Goal: Check status: Check status

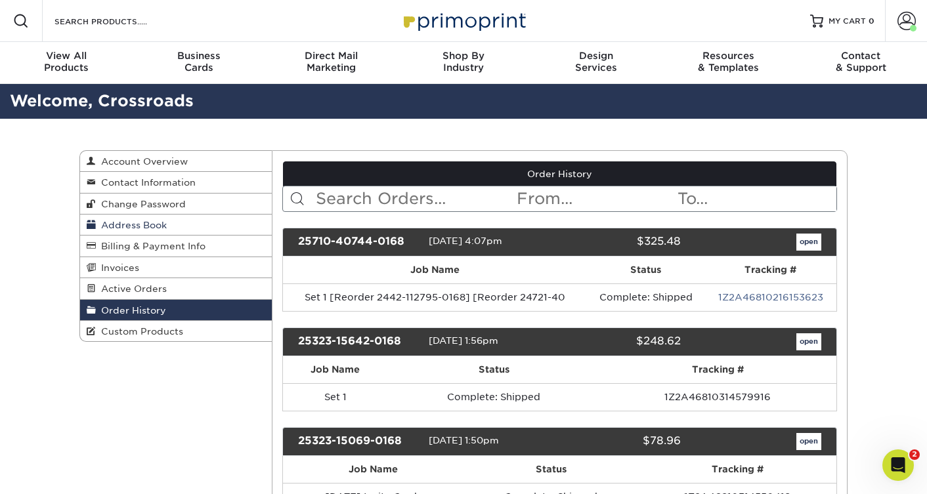
click at [131, 228] on span "Address Book" at bounding box center [131, 225] width 71 height 11
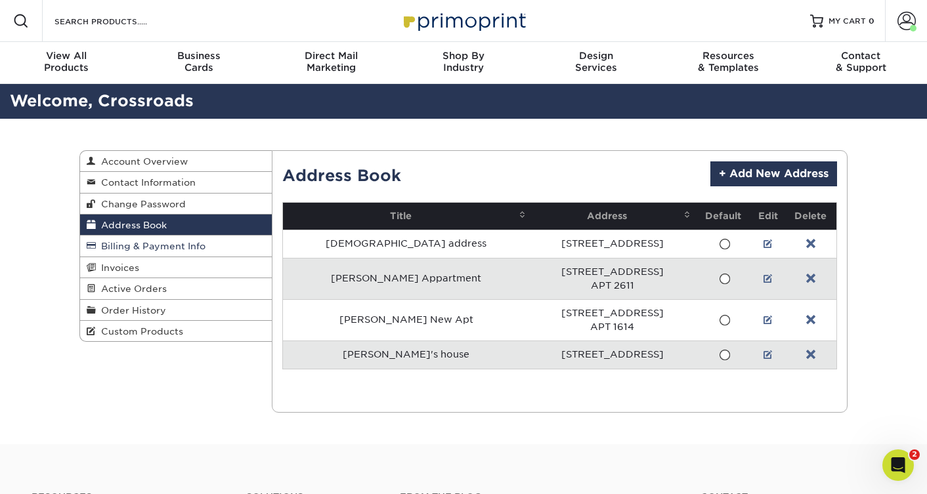
click at [137, 247] on span "Billing & Payment Info" at bounding box center [151, 246] width 110 height 11
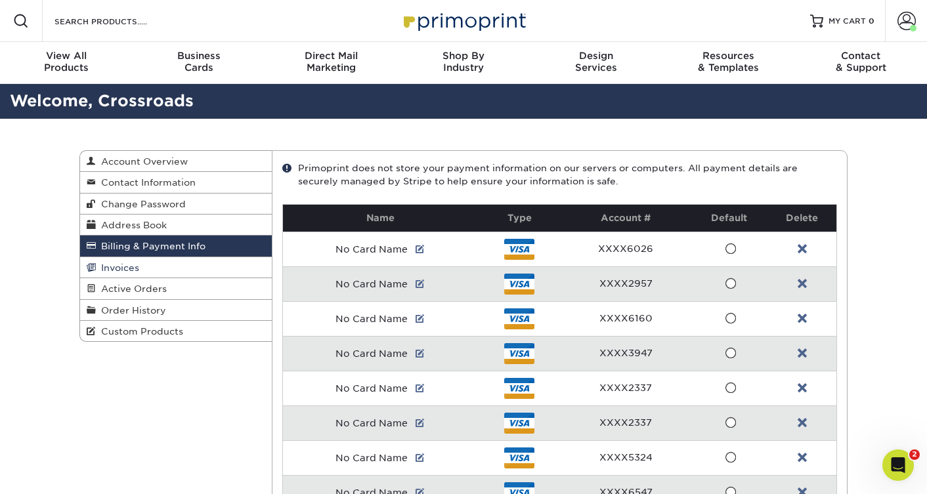
click at [148, 274] on link "Invoices" at bounding box center [176, 267] width 192 height 21
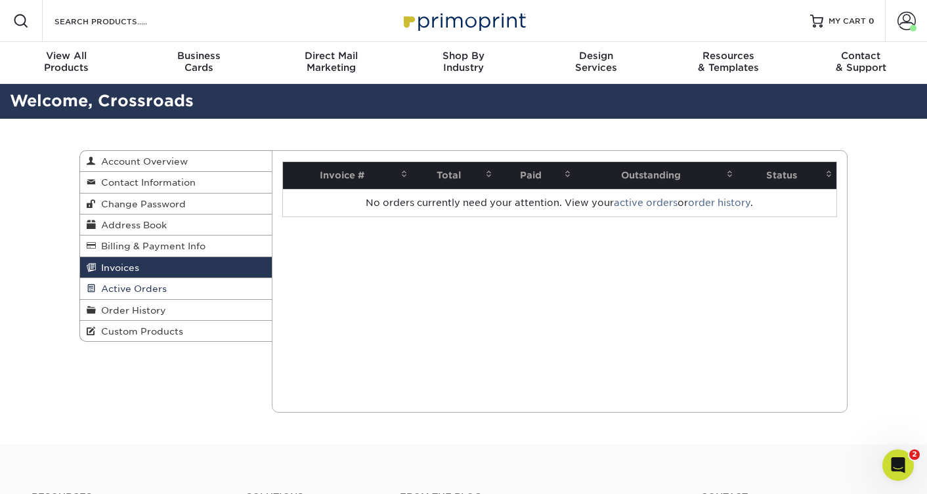
click at [221, 288] on link "Active Orders" at bounding box center [176, 288] width 192 height 21
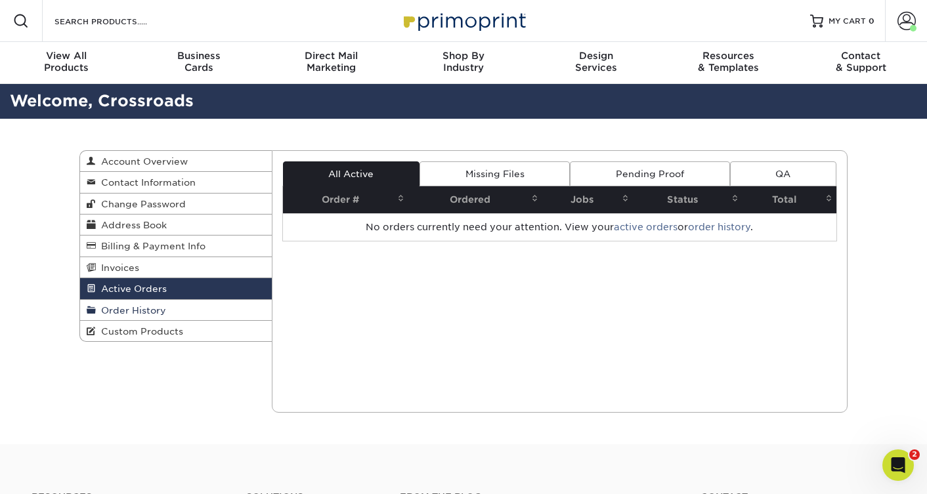
click at [213, 308] on link "Order History" at bounding box center [176, 310] width 192 height 21
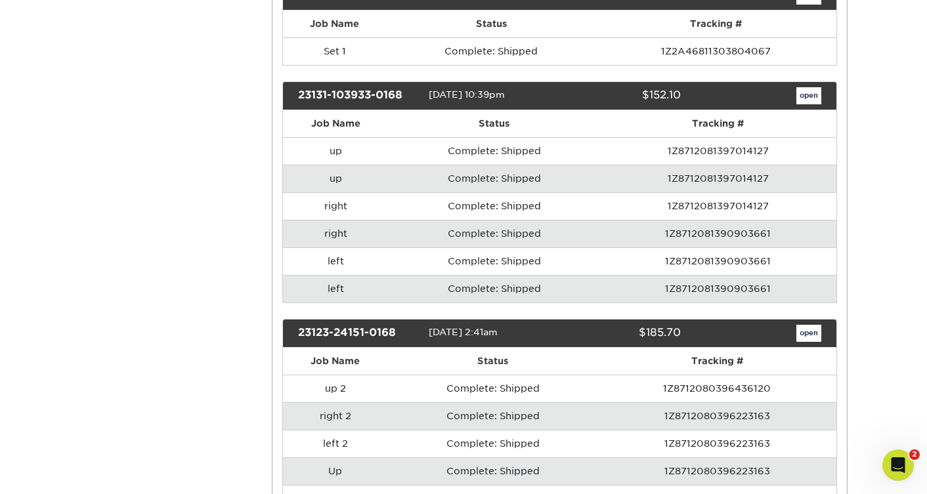
scroll to position [1541, 0]
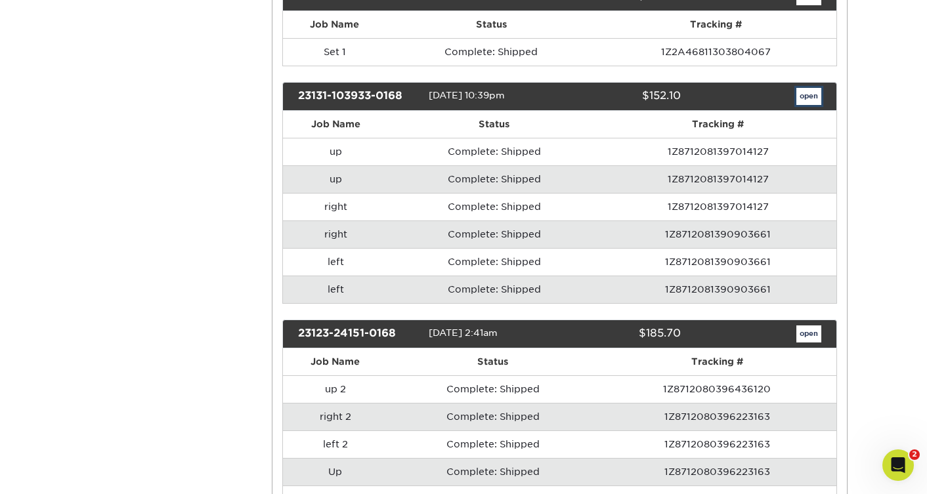
click at [811, 93] on link "open" at bounding box center [808, 96] width 25 height 17
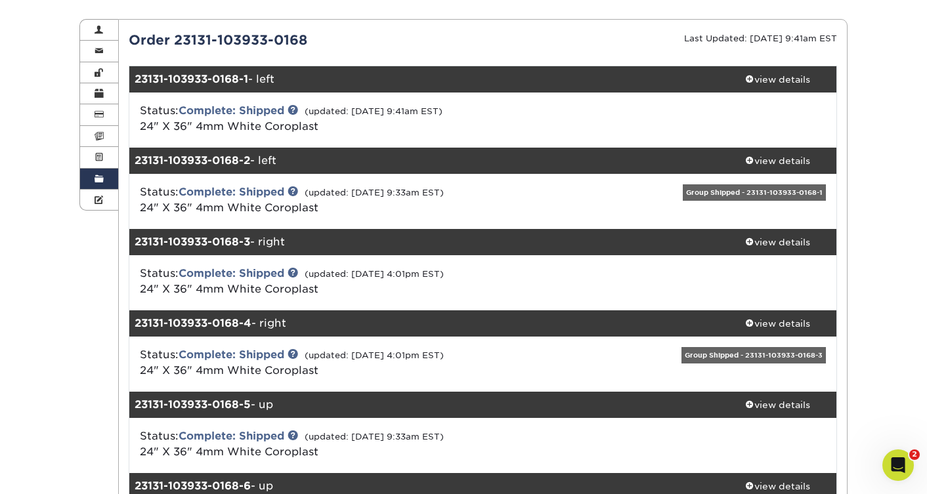
scroll to position [144, 0]
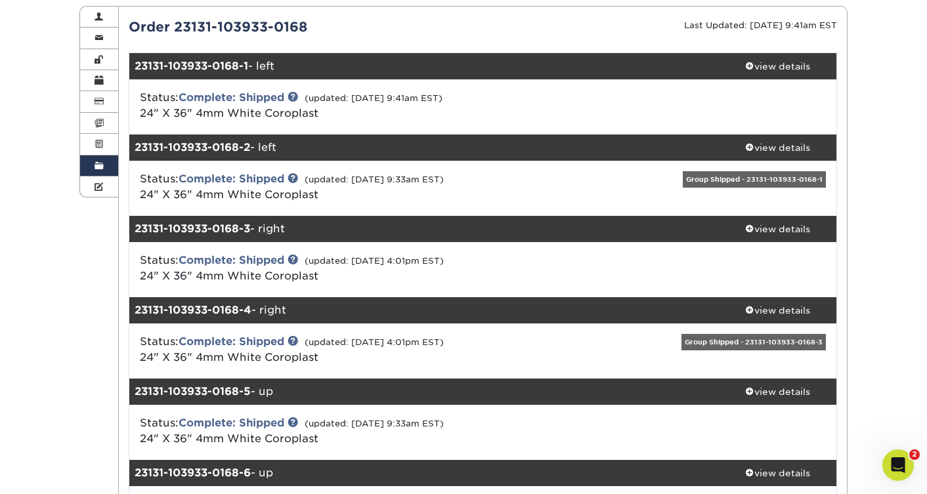
click at [780, 213] on div "Status: Complete: Shipped (updated: [DATE] 9:33am EST) 24" X 36" 4mm White Coro…" at bounding box center [482, 188] width 727 height 55
click at [775, 228] on div "view details" at bounding box center [777, 229] width 118 height 13
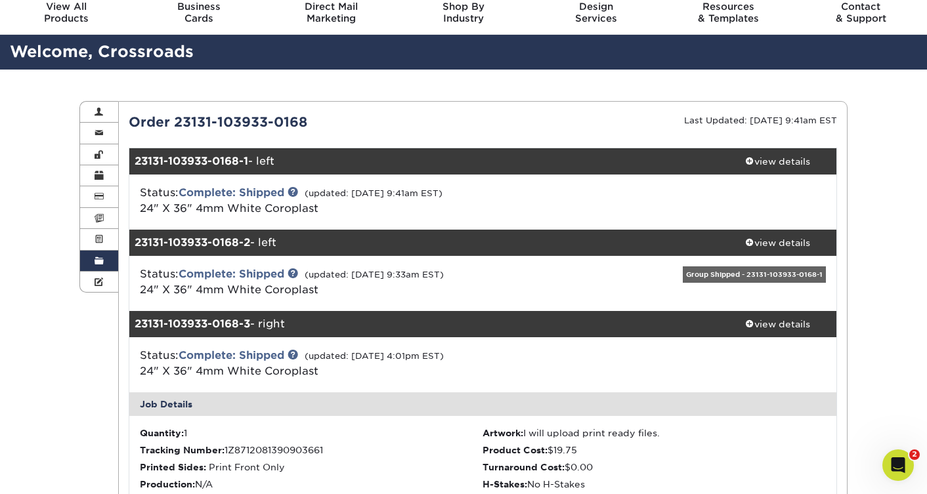
scroll to position [0, 0]
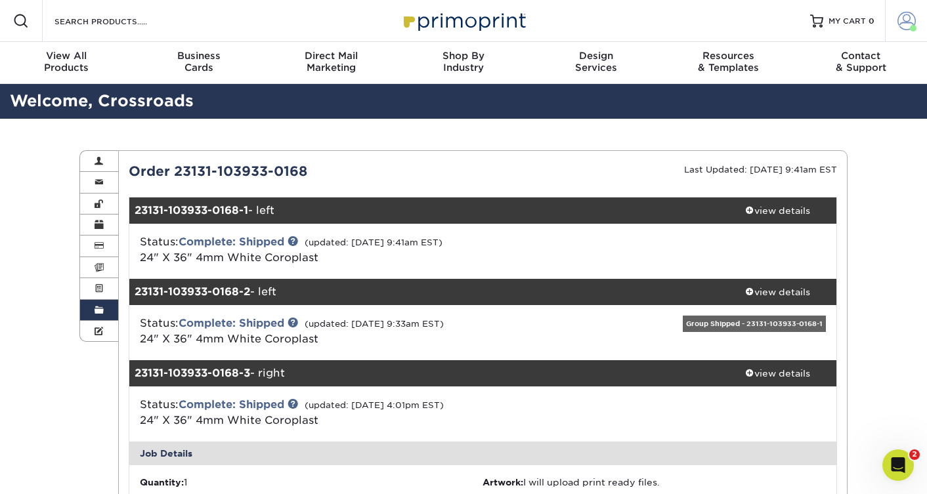
click at [905, 19] on span at bounding box center [906, 21] width 18 height 18
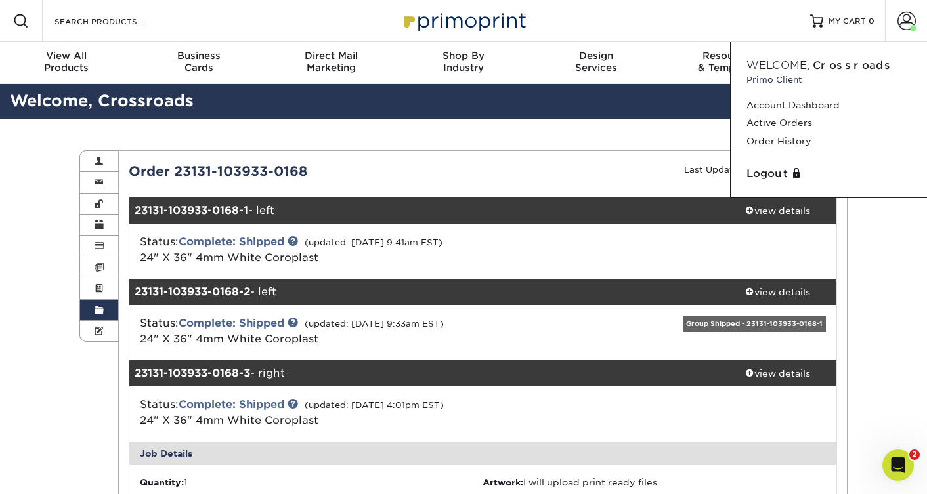
click at [93, 306] on link "Order History" at bounding box center [99, 310] width 38 height 21
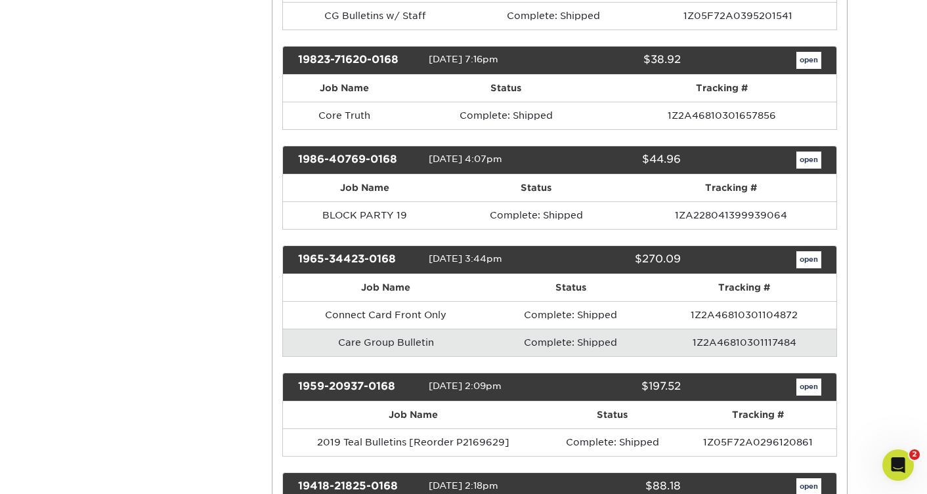
scroll to position [4176, 0]
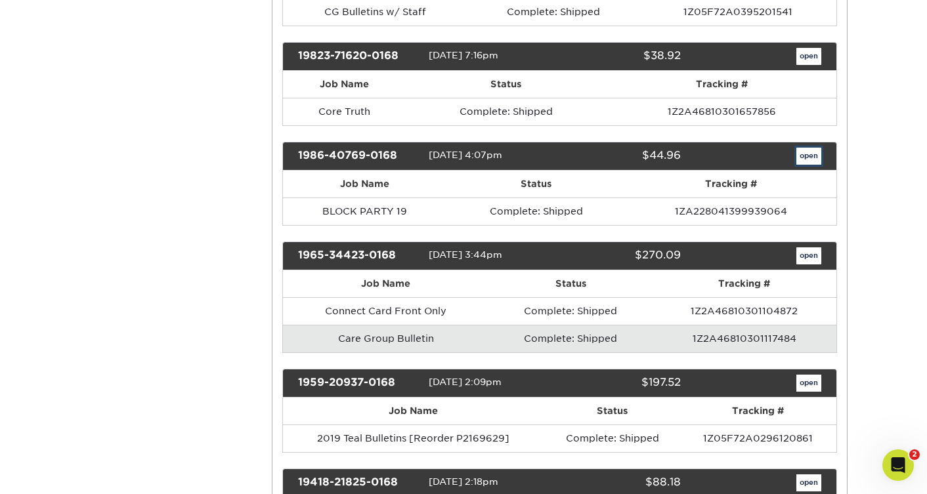
click at [815, 154] on link "open" at bounding box center [808, 156] width 25 height 17
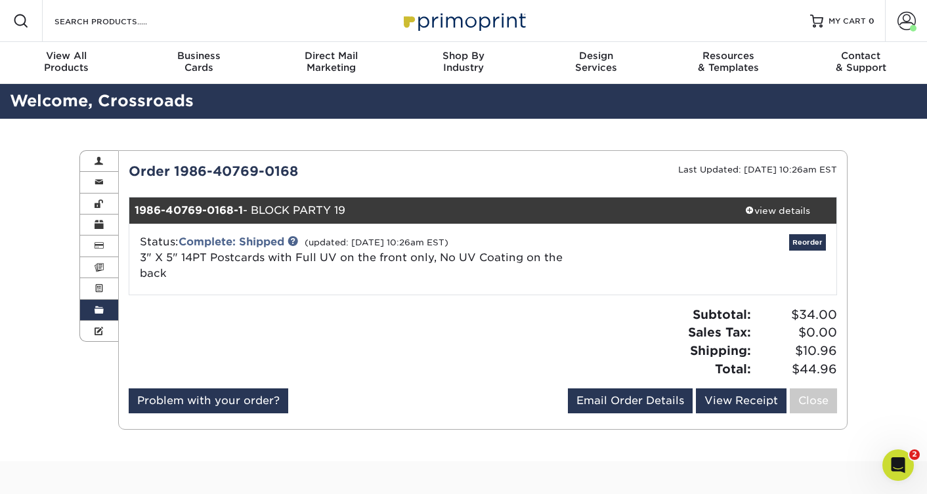
click at [107, 310] on link "Order History" at bounding box center [99, 310] width 38 height 21
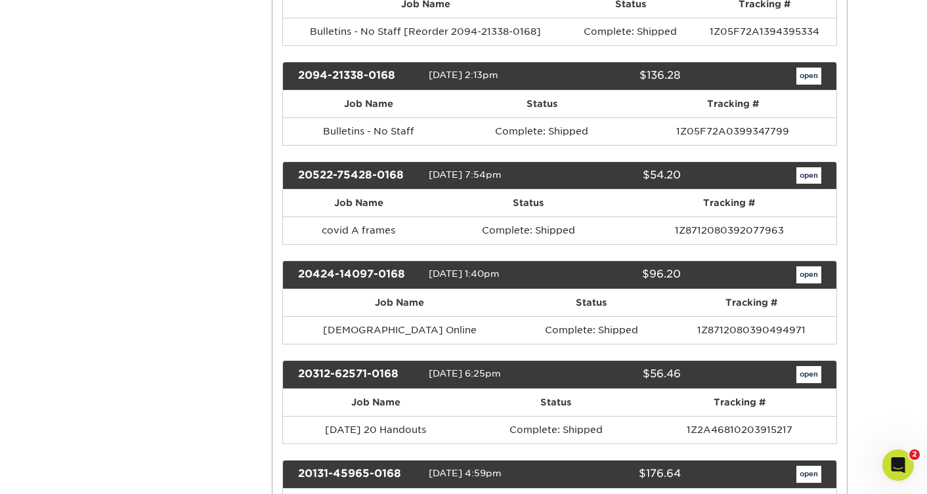
scroll to position [3461, 0]
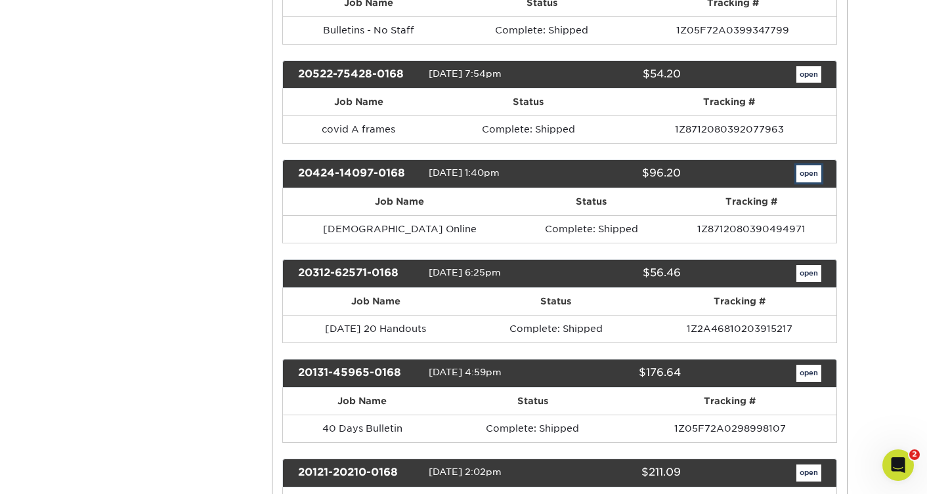
click at [807, 177] on link "open" at bounding box center [808, 173] width 25 height 17
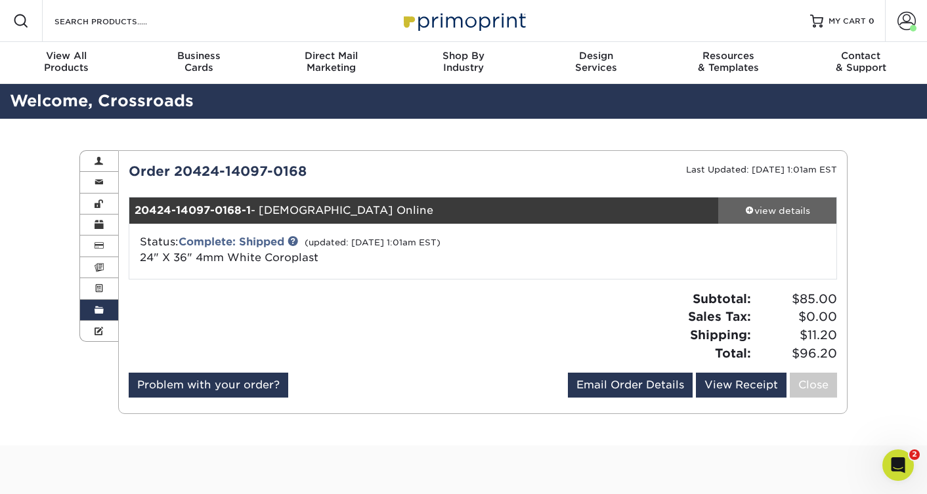
click at [782, 221] on link "view details" at bounding box center [777, 211] width 118 height 26
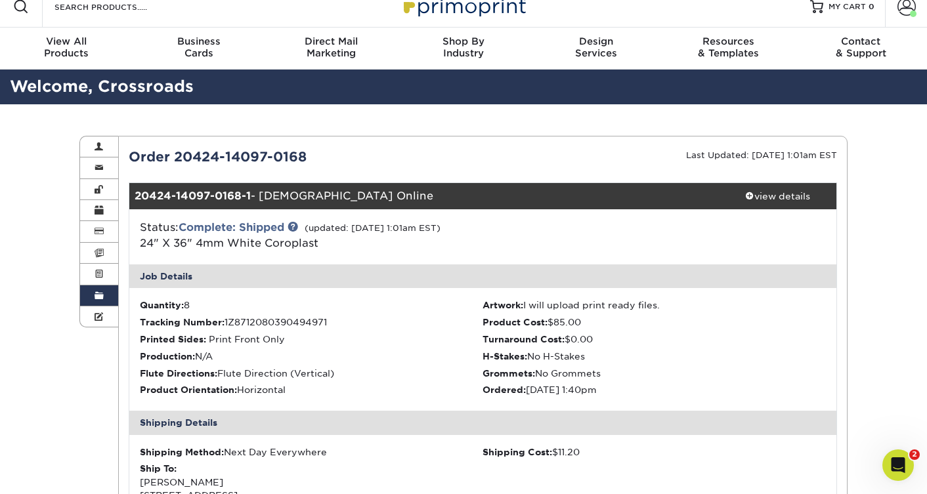
scroll to position [15, 0]
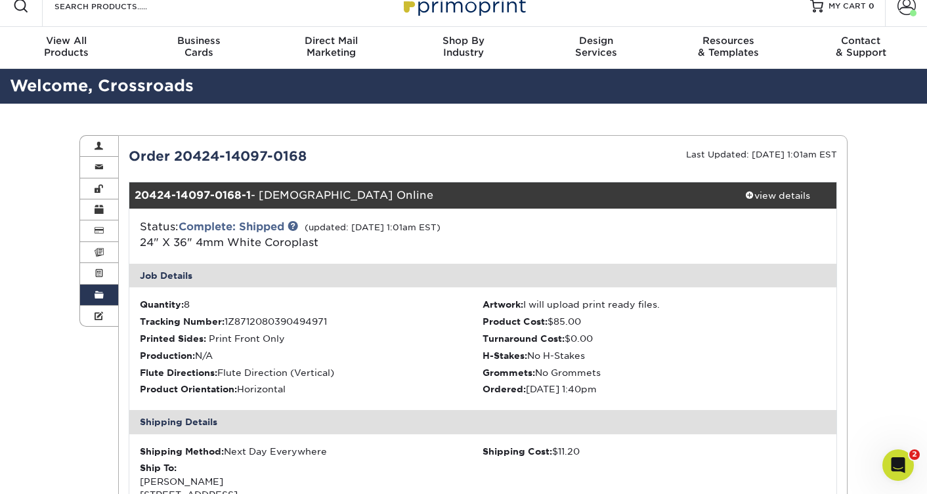
click at [101, 297] on span at bounding box center [99, 295] width 9 height 11
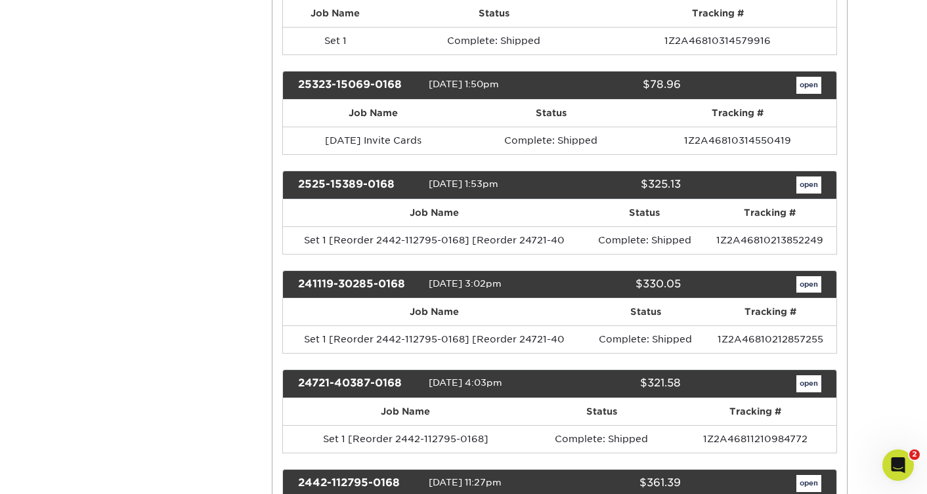
scroll to position [0, 0]
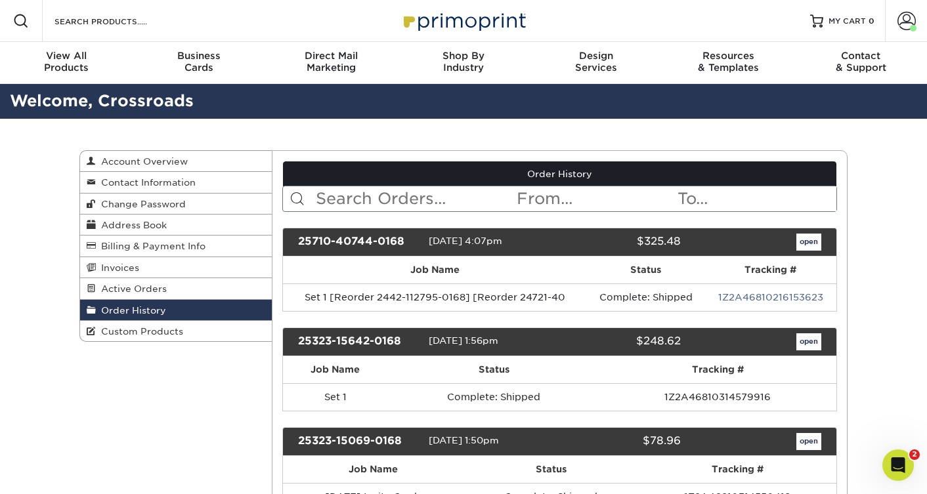
click at [394, 200] on input "text" at bounding box center [415, 198] width 202 height 25
type input "outdoor"
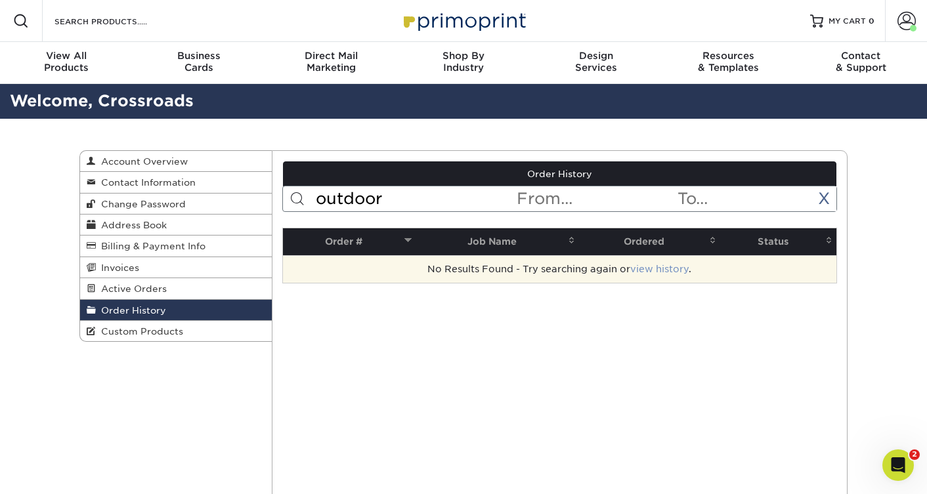
click at [664, 271] on link "view history" at bounding box center [659, 269] width 58 height 11
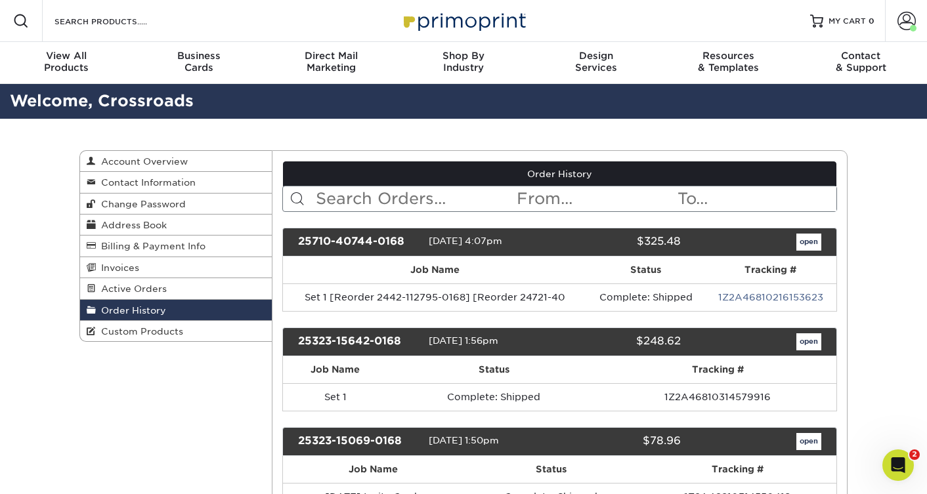
click at [360, 197] on input "text" at bounding box center [415, 198] width 202 height 25
type input "out door"
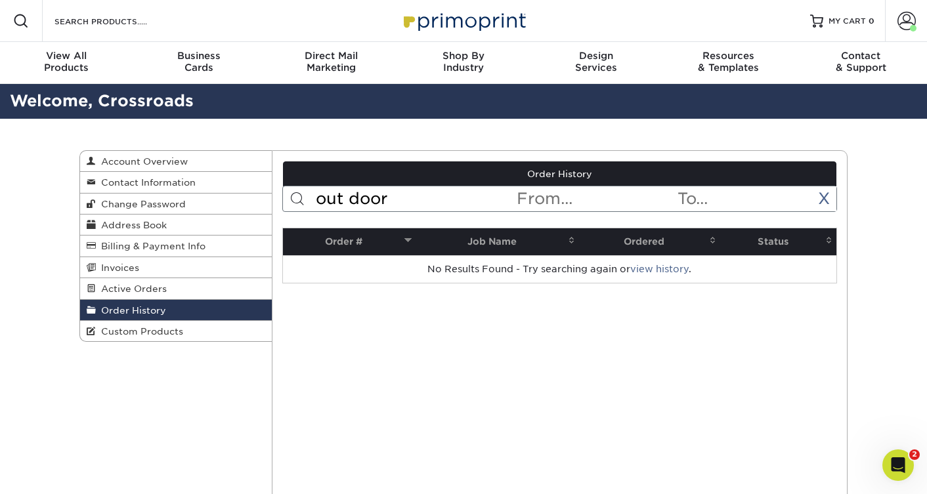
click at [360, 197] on input "out door" at bounding box center [415, 198] width 202 height 25
click at [360, 197] on input "mesh" at bounding box center [415, 198] width 202 height 25
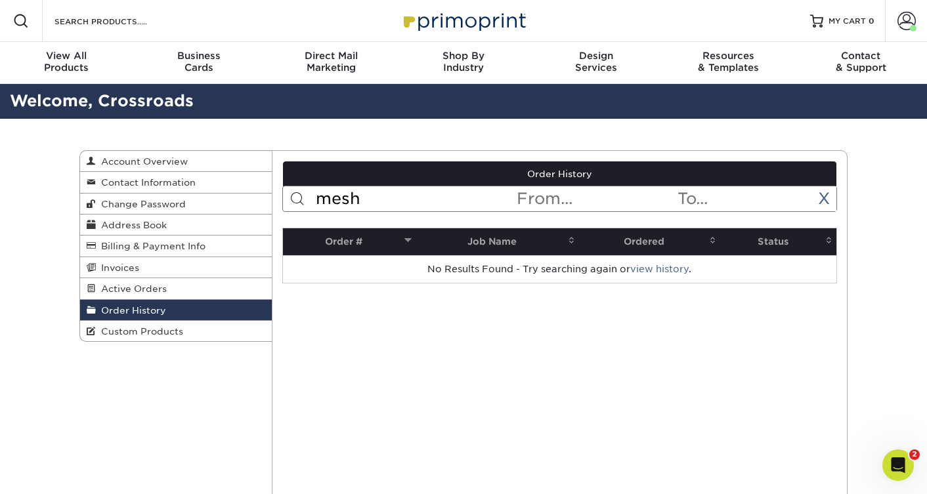
click at [360, 197] on input "mesh" at bounding box center [415, 198] width 202 height 25
type input "banner"
